Goal: Task Accomplishment & Management: Use online tool/utility

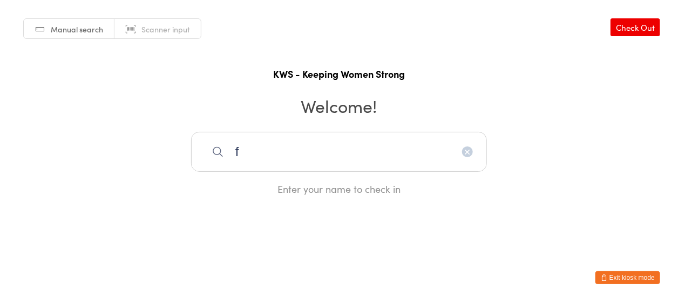
type input "f"
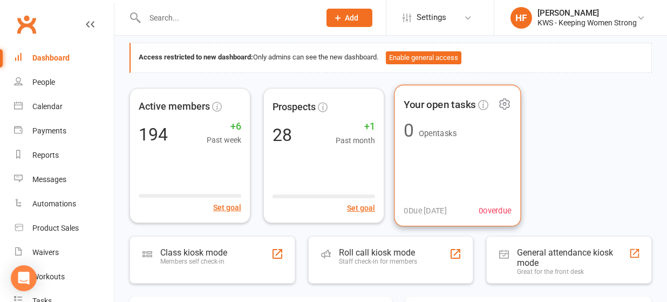
scroll to position [144, 0]
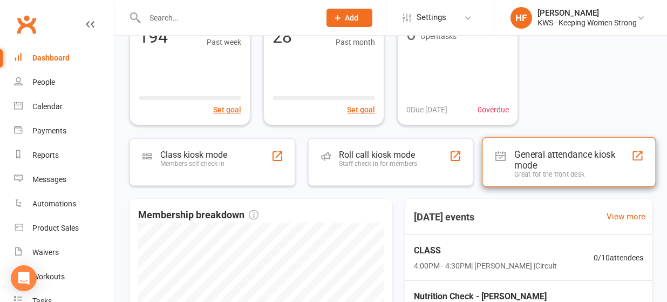
click at [532, 155] on div "General attendance kiosk mode" at bounding box center [573, 159] width 117 height 22
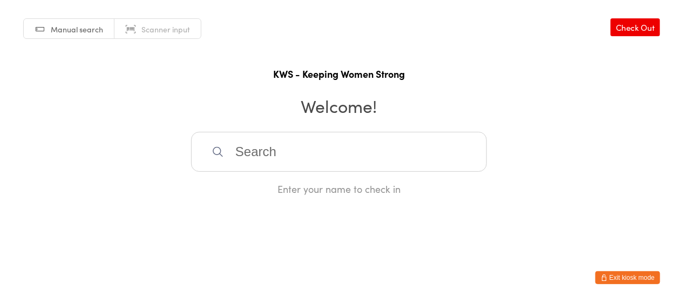
click at [291, 152] on input "search" at bounding box center [339, 152] width 296 height 40
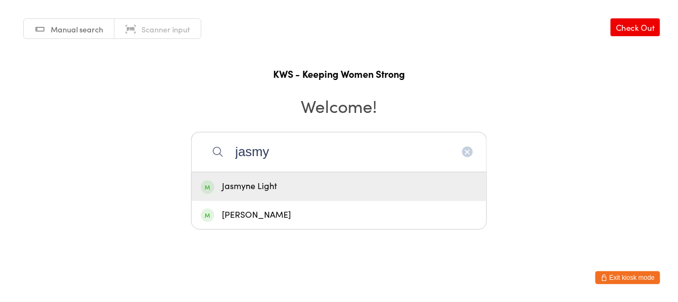
type input "jasmy"
click at [277, 188] on div "Jasmyne Light" at bounding box center [339, 186] width 276 height 15
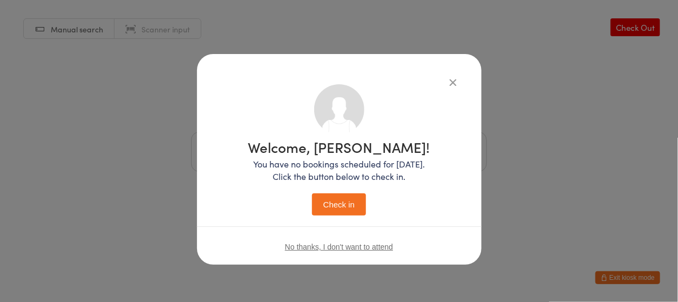
click at [337, 201] on button "Check in" at bounding box center [339, 204] width 54 height 22
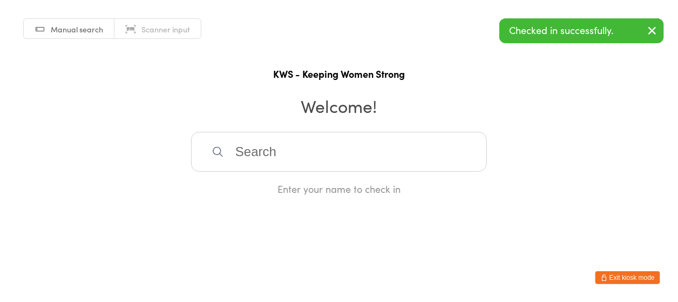
click at [258, 156] on input "search" at bounding box center [339, 152] width 296 height 40
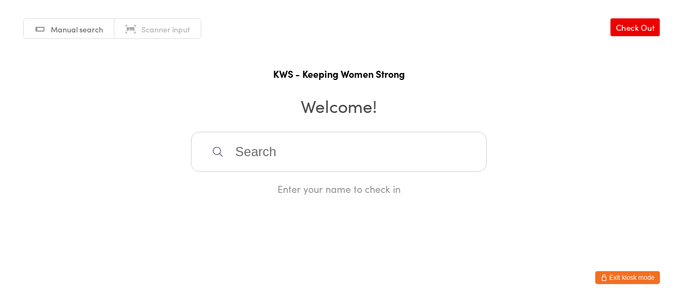
click at [246, 156] on input "search" at bounding box center [339, 152] width 296 height 40
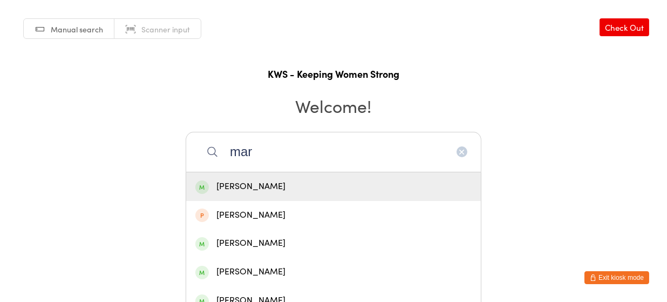
type input "mar"
click at [242, 188] on div "[PERSON_NAME]" at bounding box center [333, 186] width 276 height 15
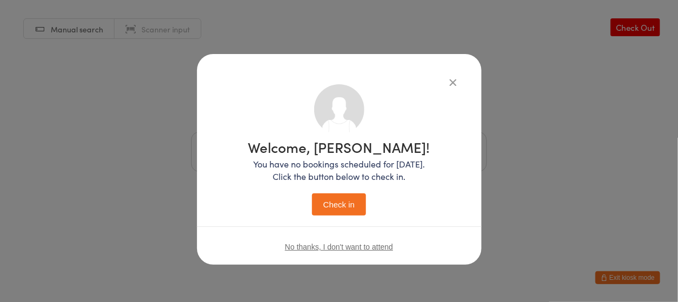
click at [329, 198] on button "Check in" at bounding box center [339, 204] width 54 height 22
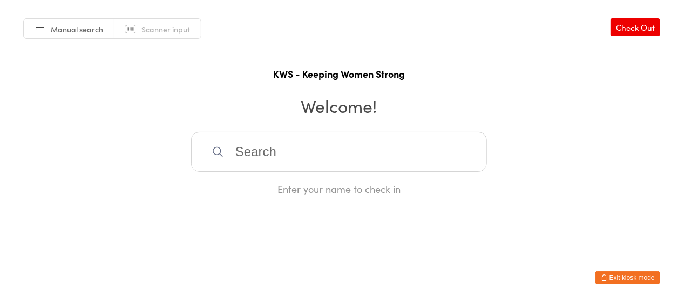
click at [251, 150] on input "search" at bounding box center [339, 152] width 296 height 40
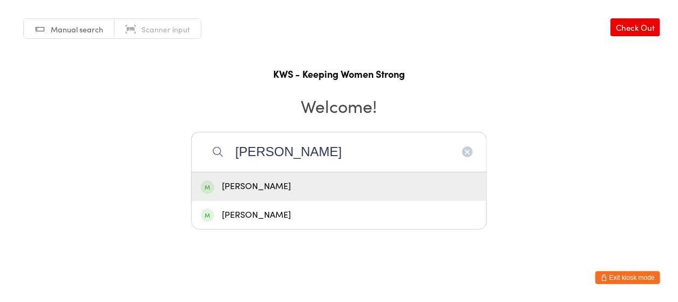
type input "[PERSON_NAME]"
click at [253, 173] on div "[PERSON_NAME]" at bounding box center [339, 186] width 295 height 29
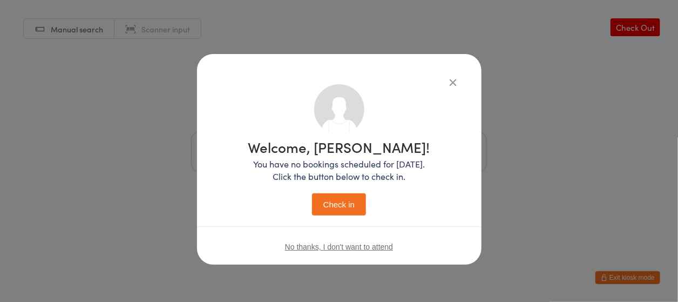
click at [337, 194] on button "Check in" at bounding box center [339, 204] width 54 height 22
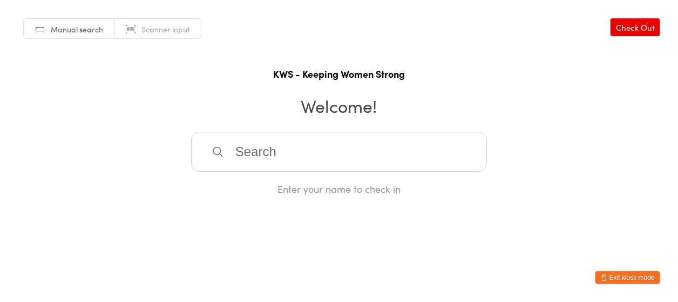
click at [293, 146] on input "search" at bounding box center [339, 152] width 296 height 40
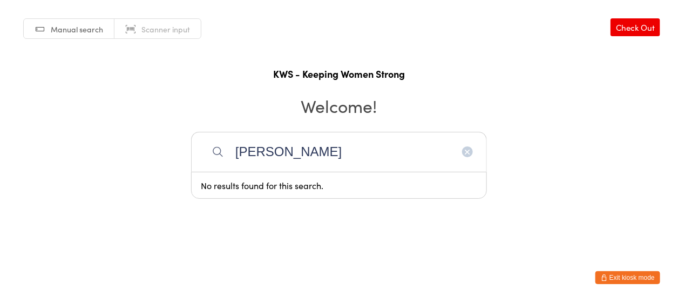
click at [321, 126] on div "Manual search Scanner input Check Out KWS - Keeping Women Strong Welcome! [PERS…" at bounding box center [339, 97] width 678 height 195
click at [296, 150] on input "[PERSON_NAME]" at bounding box center [339, 152] width 296 height 40
drag, startPoint x: 296, startPoint y: 149, endPoint x: 232, endPoint y: 133, distance: 66.4
click at [232, 133] on input "[PERSON_NAME]" at bounding box center [339, 152] width 296 height 40
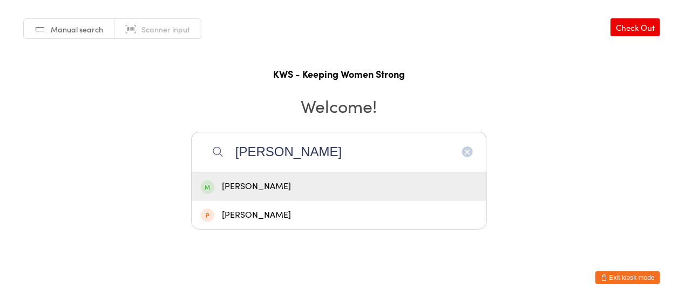
type input "[PERSON_NAME]"
click at [269, 189] on div "[PERSON_NAME]" at bounding box center [339, 186] width 276 height 15
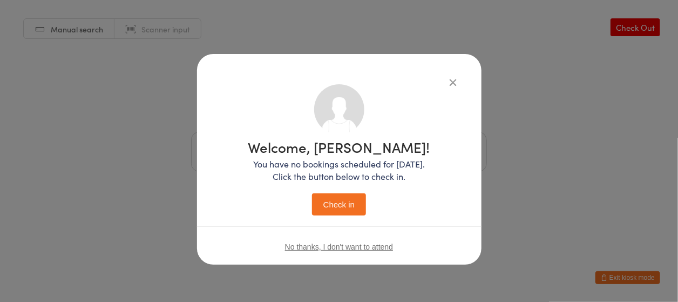
click at [336, 206] on button "Check in" at bounding box center [339, 204] width 54 height 22
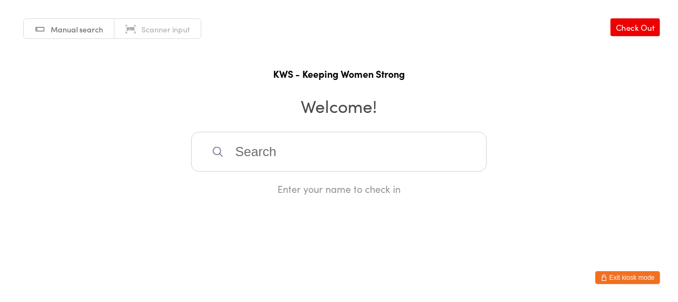
click at [378, 142] on input "search" at bounding box center [339, 152] width 296 height 40
click at [370, 149] on input "search" at bounding box center [339, 152] width 296 height 40
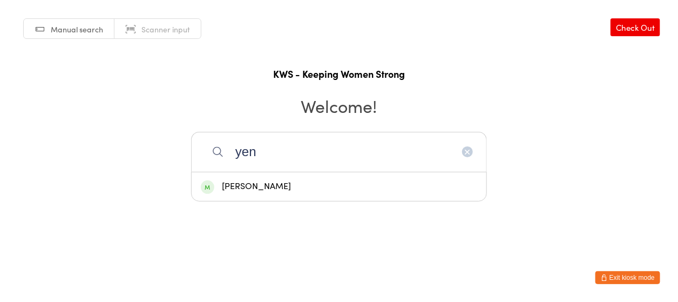
type input "yen"
click at [285, 182] on div "[PERSON_NAME]" at bounding box center [339, 186] width 276 height 15
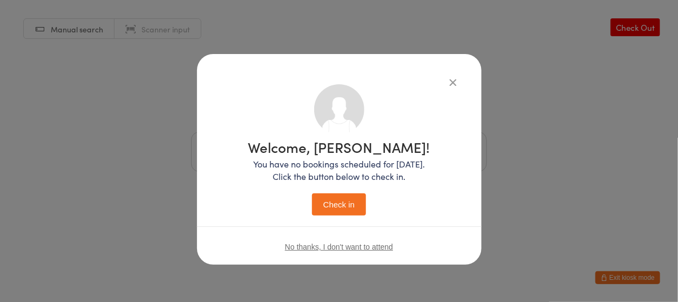
drag, startPoint x: 326, startPoint y: 197, endPoint x: 332, endPoint y: 196, distance: 6.7
click at [326, 202] on button "Check in" at bounding box center [339, 204] width 54 height 22
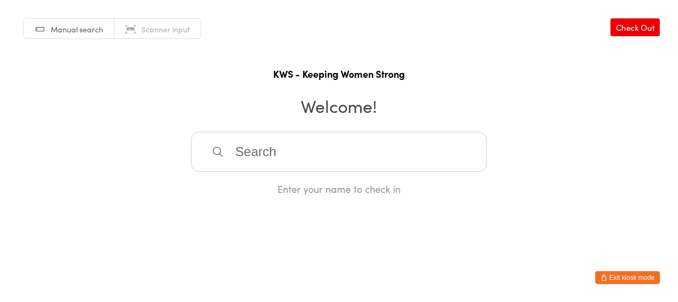
drag, startPoint x: 339, startPoint y: 186, endPoint x: 332, endPoint y: 196, distance: 12.0
click at [253, 154] on input "search" at bounding box center [339, 152] width 296 height 40
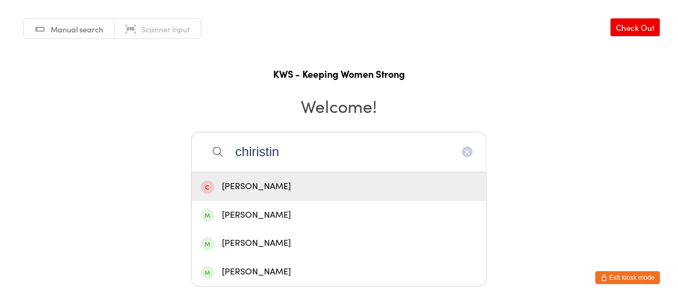
click at [588, 212] on html "You have now entered Kiosk Mode. Members will be able to check themselves in us…" at bounding box center [339, 151] width 678 height 302
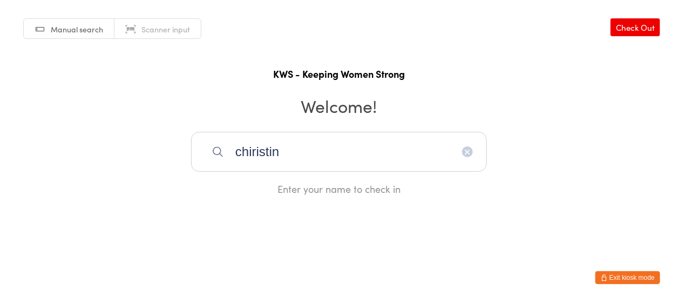
click at [306, 147] on input "chiristin" at bounding box center [339, 152] width 296 height 40
click at [311, 153] on input "chiristin" at bounding box center [339, 152] width 296 height 40
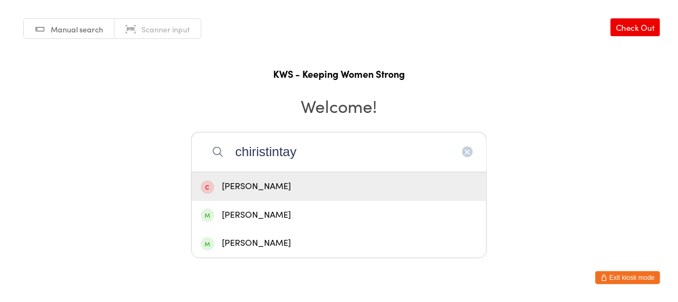
type input "chiristintay"
click at [247, 179] on div "[PERSON_NAME]" at bounding box center [339, 186] width 276 height 15
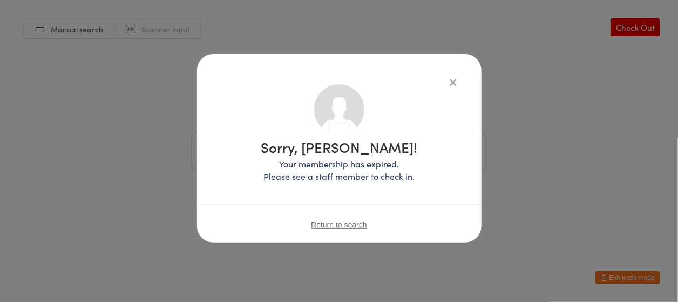
drag, startPoint x: 621, startPoint y: 25, endPoint x: 629, endPoint y: 26, distance: 7.6
click at [630, 24] on div "Sorry, [PERSON_NAME]! Your membership has expired. Please see a staff member to…" at bounding box center [339, 151] width 678 height 302
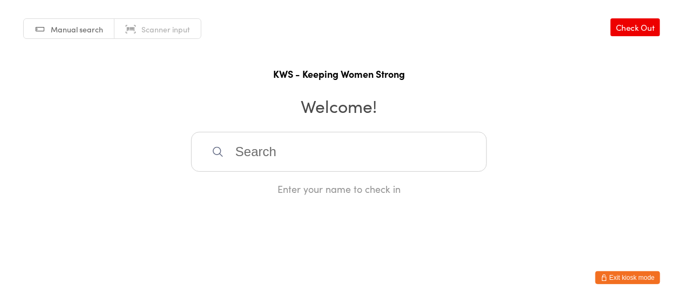
click at [265, 145] on input "search" at bounding box center [339, 152] width 296 height 40
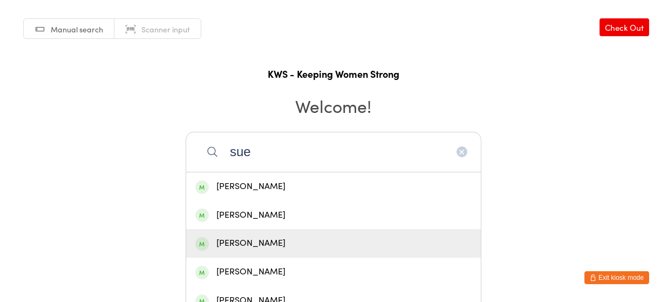
type input "sue"
click at [226, 240] on div "[PERSON_NAME]" at bounding box center [333, 243] width 276 height 15
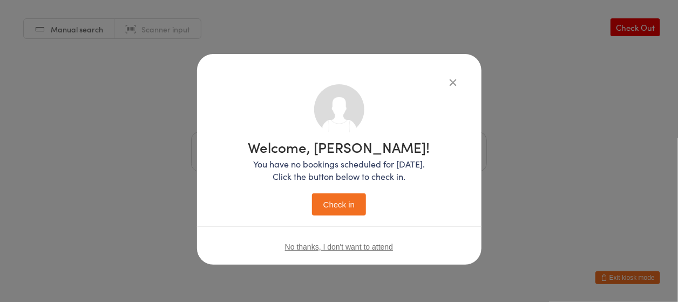
click at [345, 207] on button "Check in" at bounding box center [339, 204] width 54 height 22
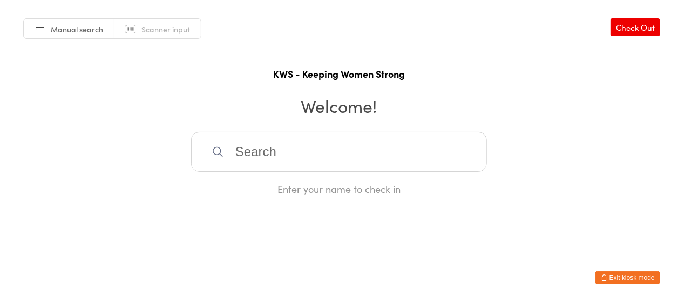
click at [239, 152] on input "search" at bounding box center [339, 152] width 296 height 40
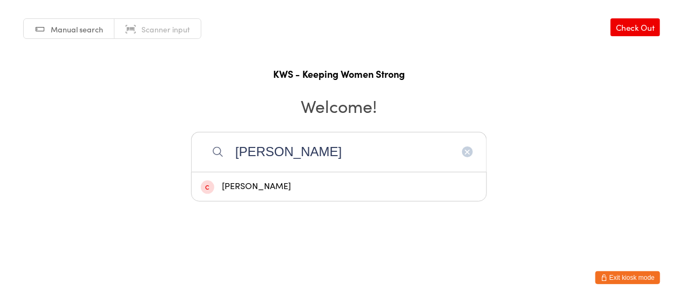
type input "[PERSON_NAME]"
click at [237, 181] on div "[PERSON_NAME]" at bounding box center [339, 186] width 276 height 15
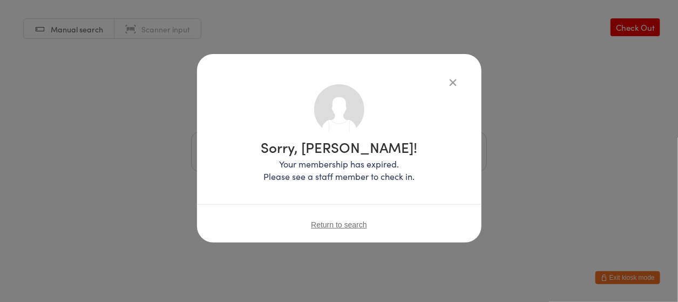
drag, startPoint x: 194, startPoint y: 243, endPoint x: 208, endPoint y: 242, distance: 14.6
click at [200, 243] on div "Sorry, [PERSON_NAME]! Your membership has expired. Please see a staff member to…" at bounding box center [339, 151] width 678 height 302
drag, startPoint x: 371, startPoint y: 239, endPoint x: 380, endPoint y: 239, distance: 9.7
click at [376, 239] on html "You have now entered Kiosk Mode. Members will be able to check themselves in us…" at bounding box center [339, 151] width 678 height 302
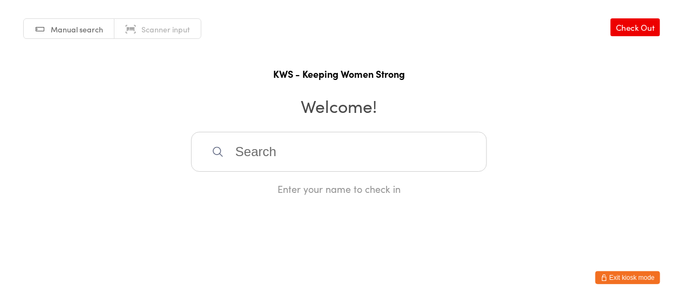
click at [314, 163] on input "search" at bounding box center [339, 152] width 296 height 40
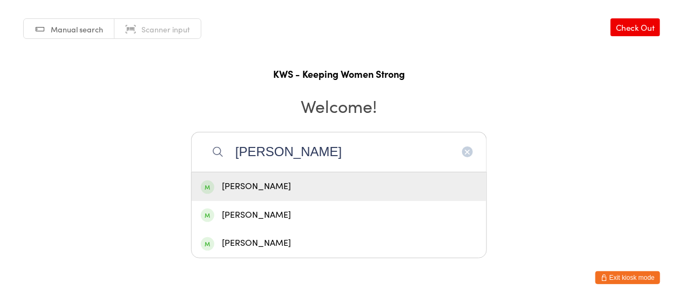
type input "[PERSON_NAME]"
click at [257, 191] on div "[PERSON_NAME]" at bounding box center [339, 186] width 276 height 15
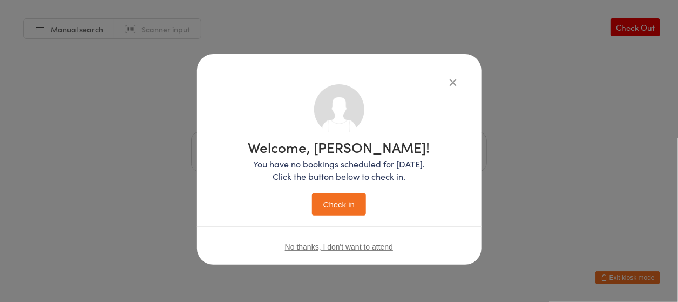
click at [352, 209] on button "Check in" at bounding box center [339, 204] width 54 height 22
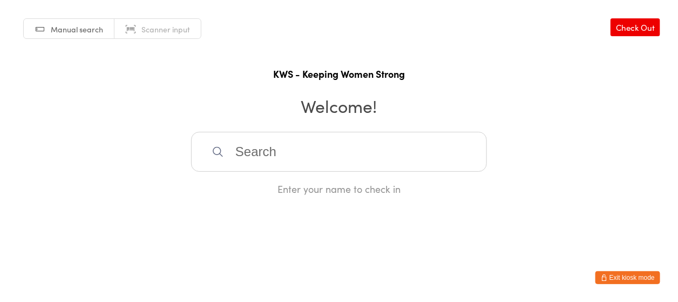
drag, startPoint x: 268, startPoint y: 160, endPoint x: 258, endPoint y: 162, distance: 9.8
click at [268, 159] on input "search" at bounding box center [339, 152] width 296 height 40
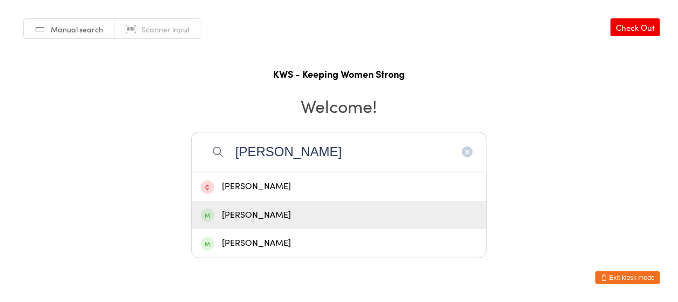
type input "[PERSON_NAME]"
click at [280, 212] on div "[PERSON_NAME]" at bounding box center [339, 215] width 276 height 15
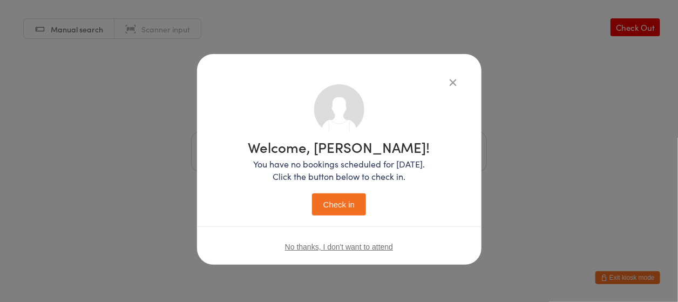
click at [341, 202] on button "Check in" at bounding box center [339, 204] width 54 height 22
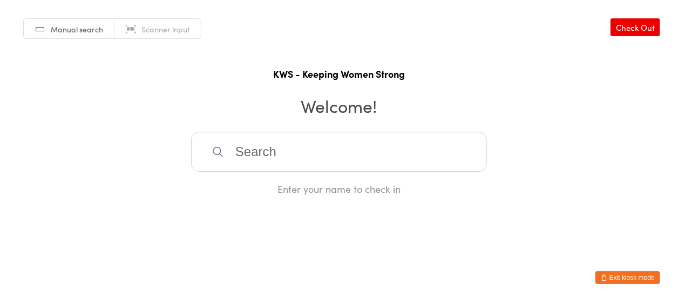
click at [264, 149] on input "search" at bounding box center [339, 152] width 296 height 40
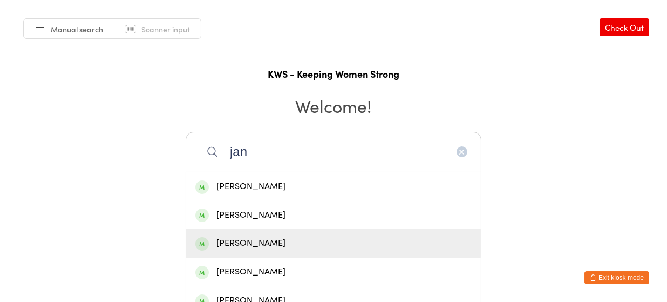
type input "jan"
click at [240, 234] on div "[PERSON_NAME]" at bounding box center [333, 243] width 295 height 29
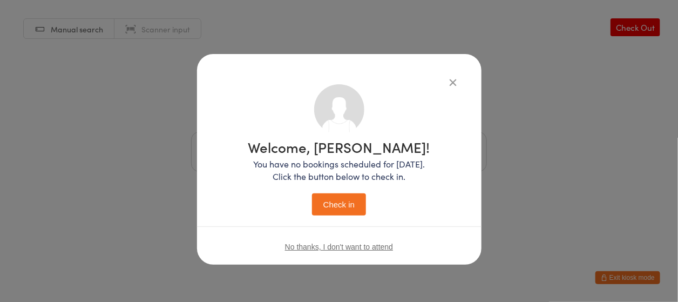
click at [344, 200] on button "Check in" at bounding box center [339, 204] width 54 height 22
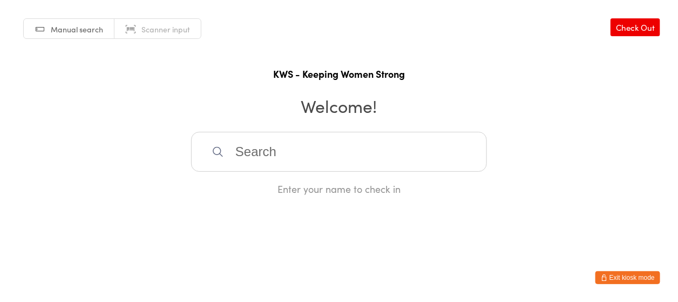
click at [409, 140] on input "search" at bounding box center [339, 152] width 296 height 40
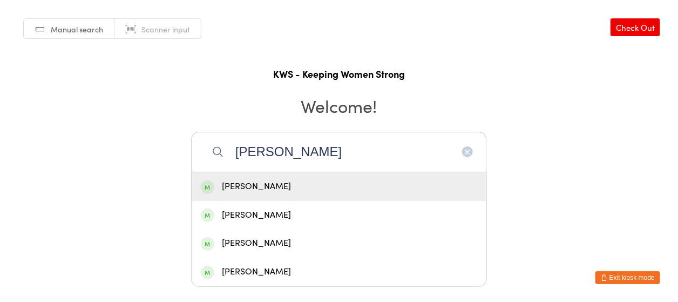
type input "[PERSON_NAME]"
click at [391, 184] on div "[PERSON_NAME]" at bounding box center [339, 186] width 276 height 15
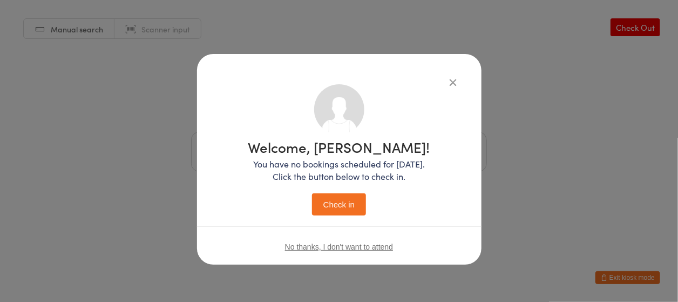
click at [346, 196] on button "Check in" at bounding box center [339, 204] width 54 height 22
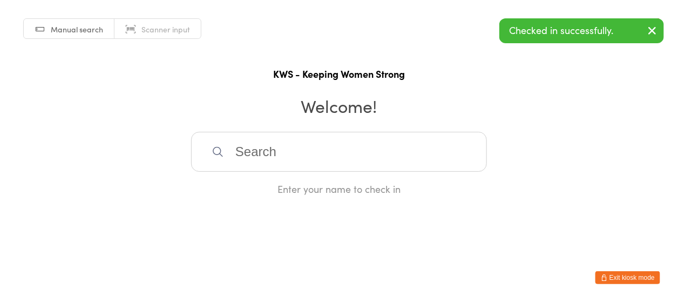
click at [359, 153] on input "search" at bounding box center [339, 152] width 296 height 40
type input "niah"
click at [336, 179] on div "[PERSON_NAME]" at bounding box center [339, 186] width 276 height 15
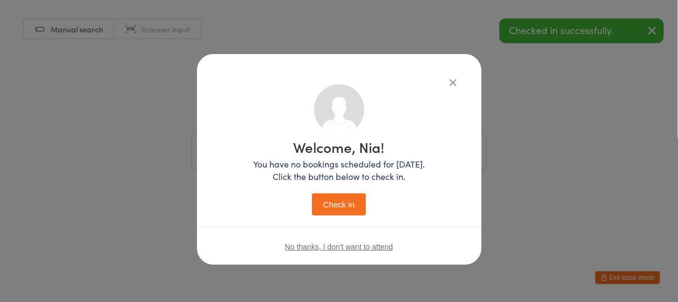
click at [338, 207] on button "Check in" at bounding box center [339, 204] width 54 height 22
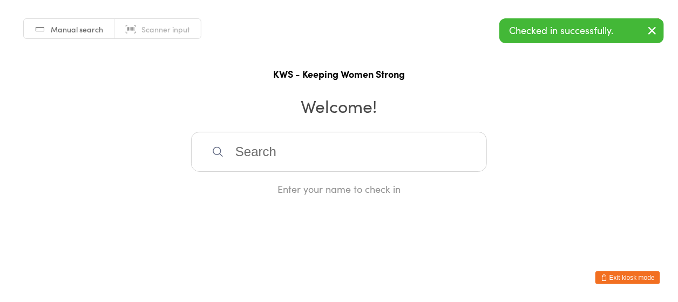
click at [334, 155] on input "search" at bounding box center [339, 152] width 296 height 40
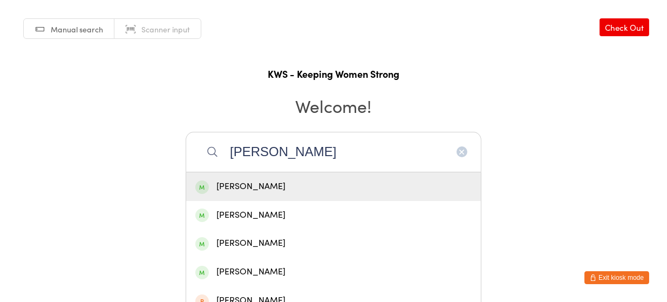
type input "[PERSON_NAME]"
click at [329, 183] on div "[PERSON_NAME]" at bounding box center [333, 186] width 276 height 15
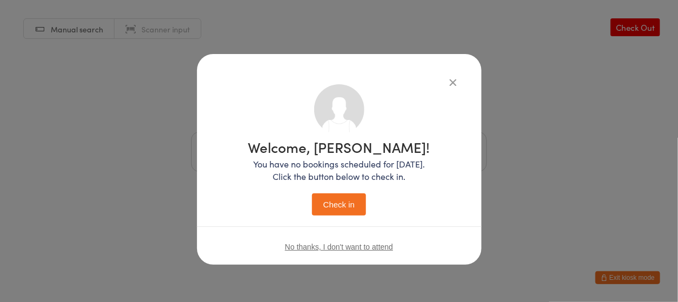
click at [337, 206] on button "Check in" at bounding box center [339, 204] width 54 height 22
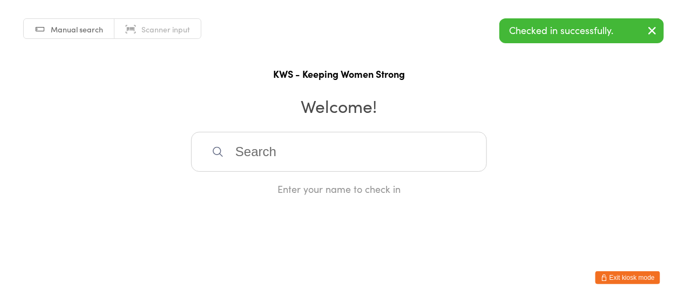
click at [386, 150] on input "search" at bounding box center [339, 152] width 296 height 40
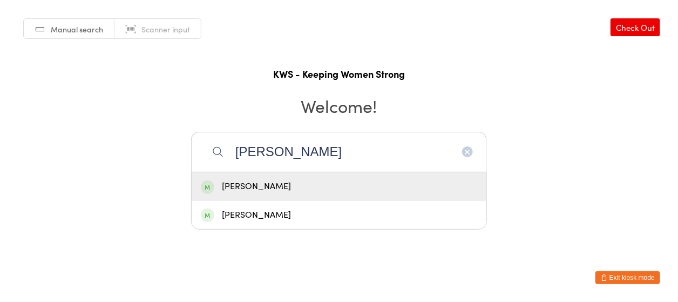
type input "[PERSON_NAME]"
click at [399, 178] on div "[PERSON_NAME]" at bounding box center [339, 186] width 295 height 29
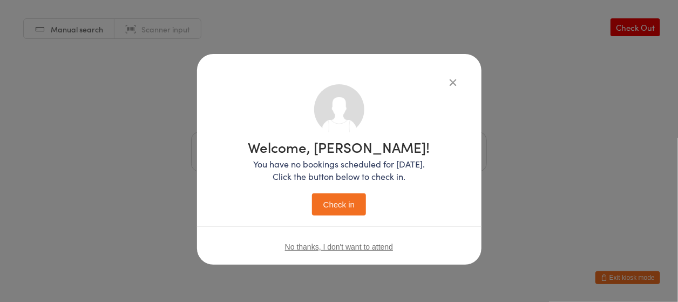
click at [329, 196] on button "Check in" at bounding box center [339, 204] width 54 height 22
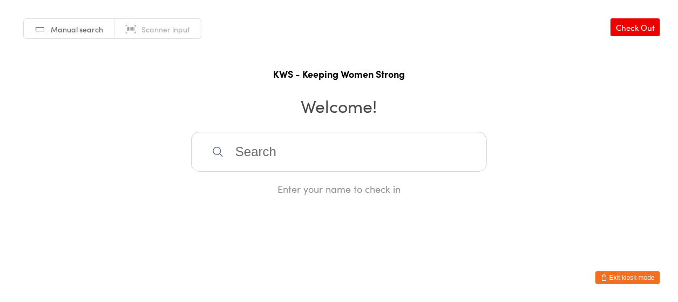
drag, startPoint x: 452, startPoint y: 92, endPoint x: 445, endPoint y: 115, distance: 24.2
click at [449, 110] on div "Manual search Scanner input Check Out KWS - Keeping Women Strong Welcome! Enter…" at bounding box center [339, 97] width 678 height 195
click at [356, 139] on input "search" at bounding box center [339, 152] width 296 height 40
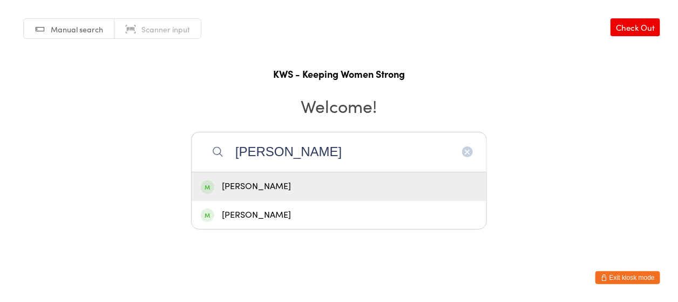
type input "[PERSON_NAME]"
click at [253, 182] on div "[PERSON_NAME]" at bounding box center [339, 186] width 276 height 15
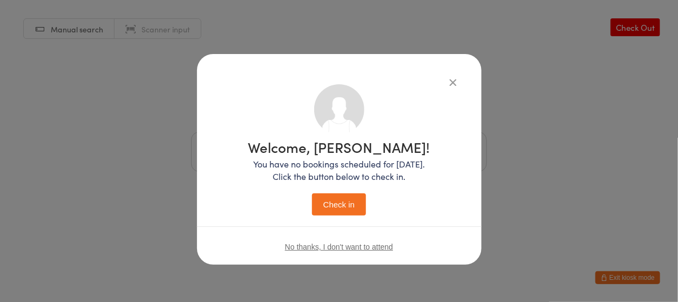
click at [330, 202] on button "Check in" at bounding box center [339, 204] width 54 height 22
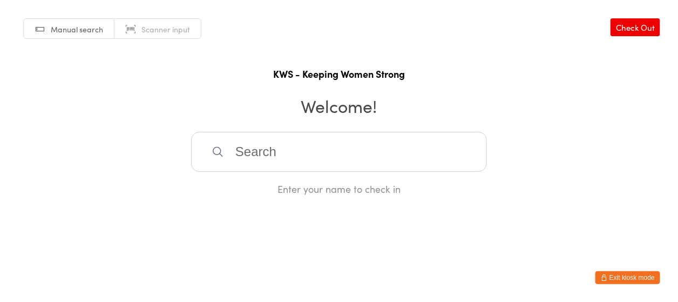
click at [335, 117] on h2 "Welcome!" at bounding box center [339, 105] width 656 height 24
click at [257, 167] on input "search" at bounding box center [339, 152] width 296 height 40
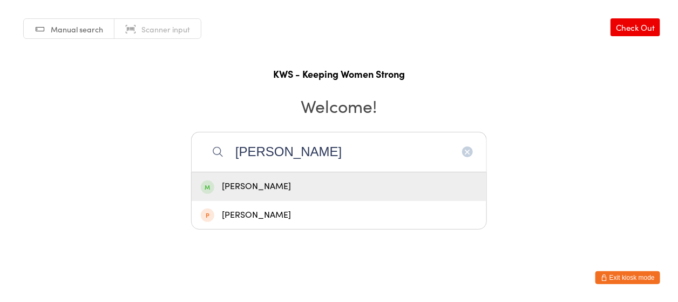
type input "[PERSON_NAME]"
click at [257, 185] on div "[PERSON_NAME]" at bounding box center [339, 186] width 276 height 15
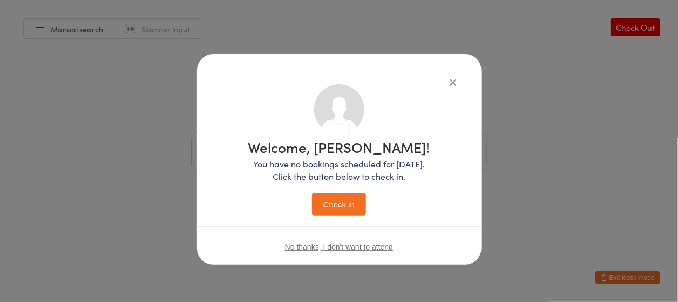
click at [350, 207] on button "Check in" at bounding box center [339, 204] width 54 height 22
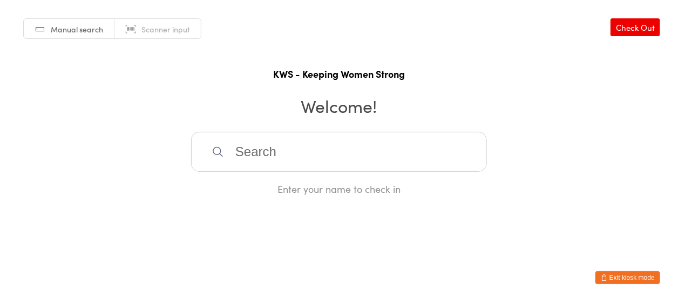
click at [353, 155] on input "search" at bounding box center [339, 152] width 296 height 40
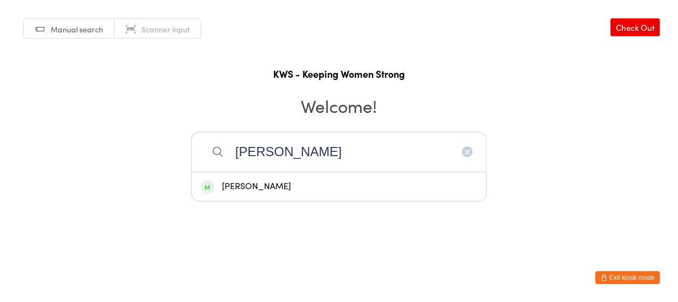
type input "[PERSON_NAME]"
click at [247, 193] on div "[PERSON_NAME]" at bounding box center [339, 186] width 276 height 15
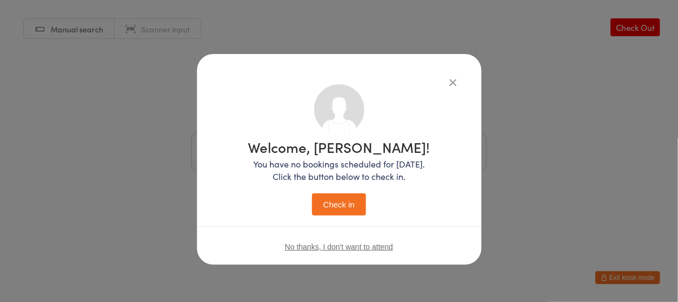
click at [331, 198] on button "Check in" at bounding box center [339, 204] width 54 height 22
